Goal: Download file/media

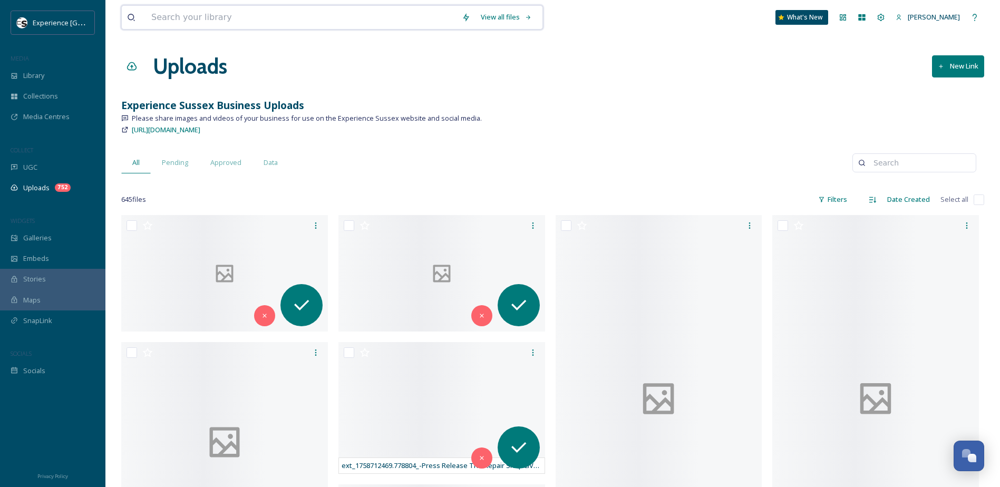
click at [429, 13] on input at bounding box center [301, 17] width 310 height 23
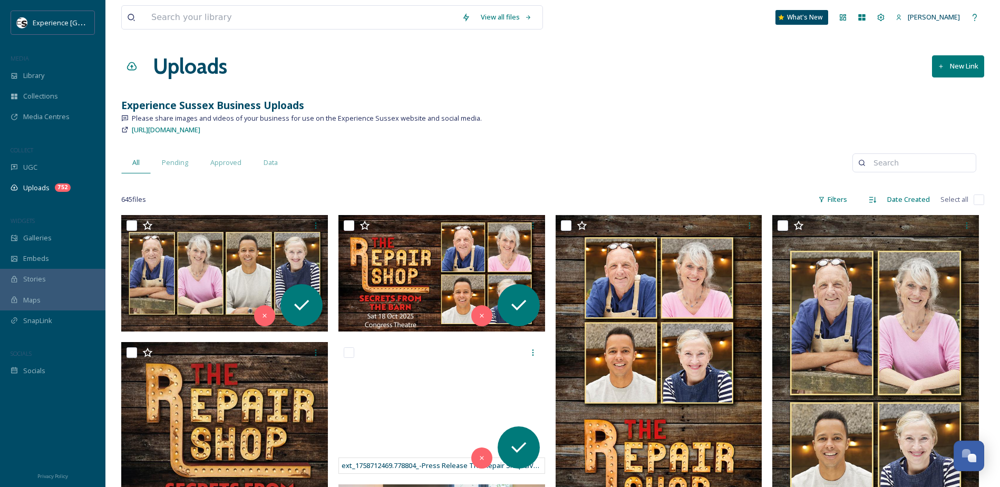
click at [693, 132] on div "[URL][DOMAIN_NAME]" at bounding box center [552, 129] width 863 height 13
click at [47, 80] on div "Library" at bounding box center [52, 75] width 105 height 21
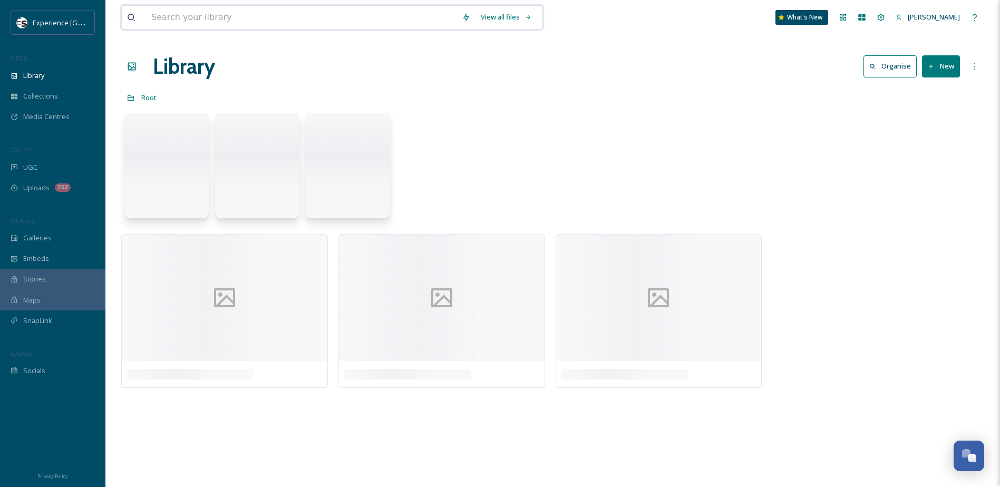
click at [231, 17] on input at bounding box center [301, 17] width 310 height 23
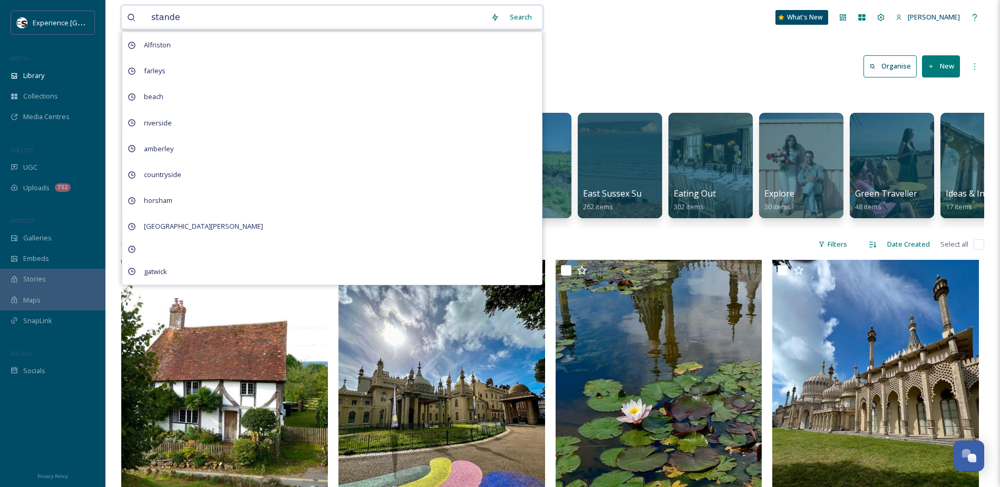
type input "[PERSON_NAME]"
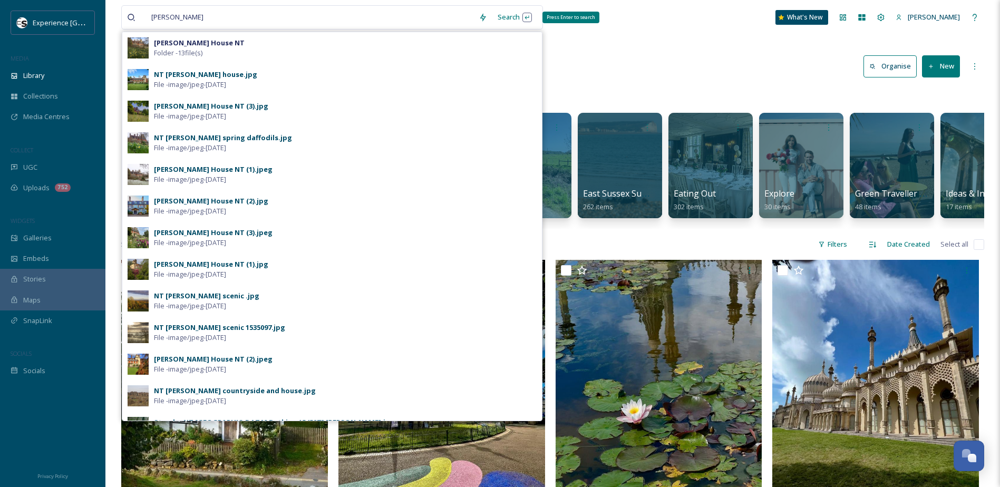
click at [515, 17] on div "Search Press Enter to search" at bounding box center [514, 17] width 45 height 21
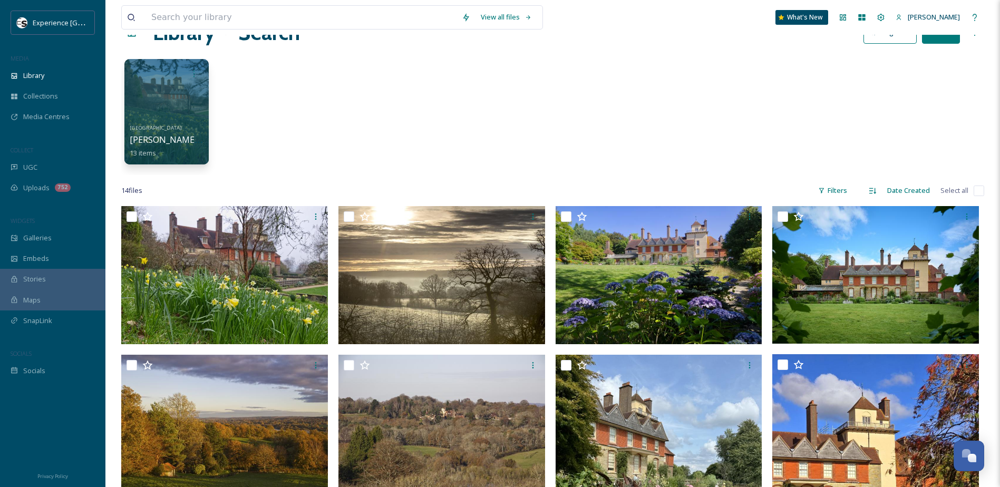
scroll to position [53, 0]
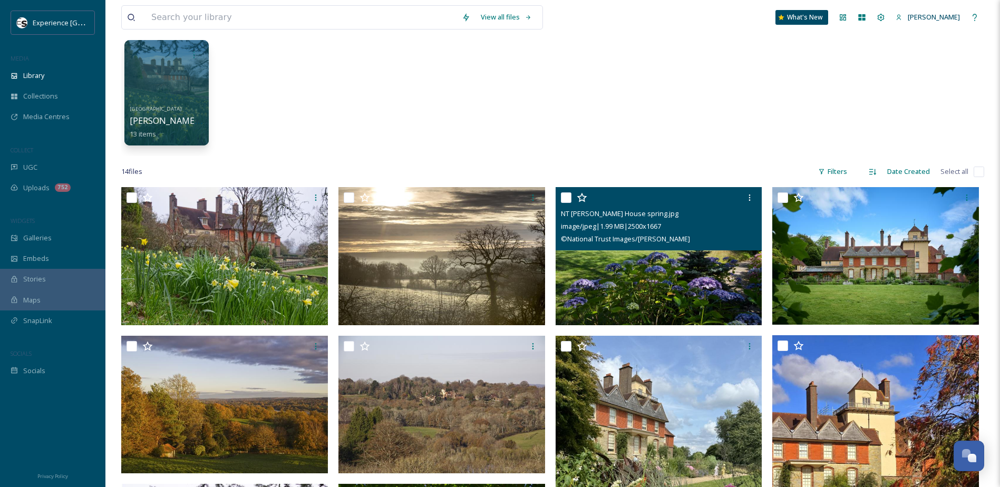
click at [687, 265] on img at bounding box center [659, 256] width 207 height 138
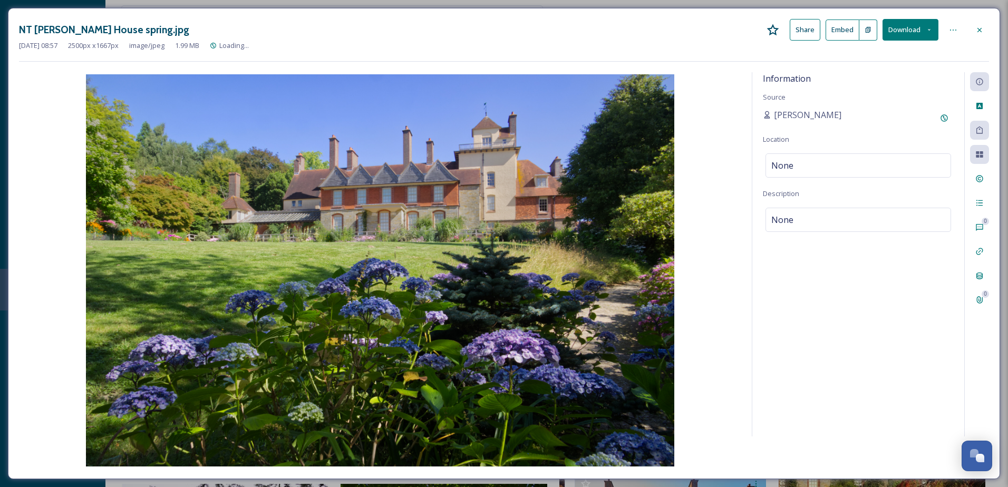
click at [932, 32] on icon at bounding box center [928, 29] width 7 height 7
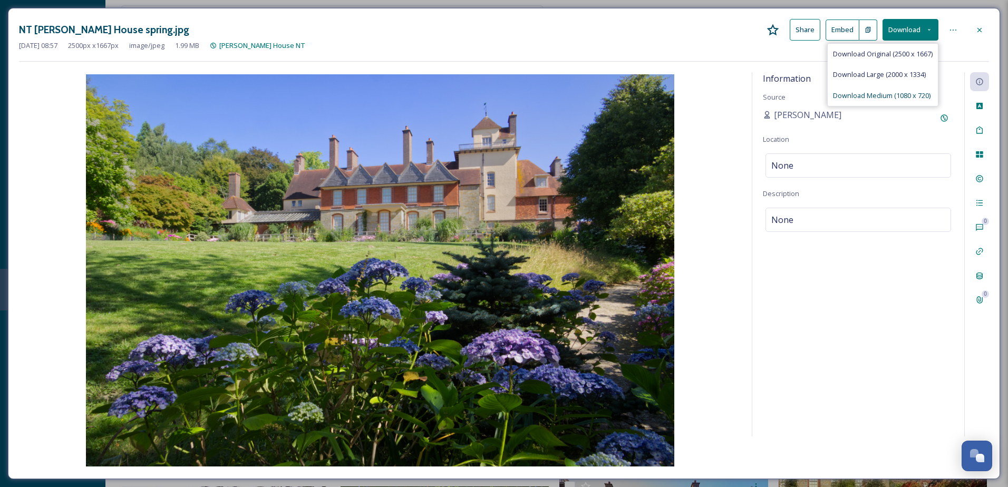
click at [894, 94] on span "Download Medium (1080 x 720)" at bounding box center [882, 96] width 98 height 10
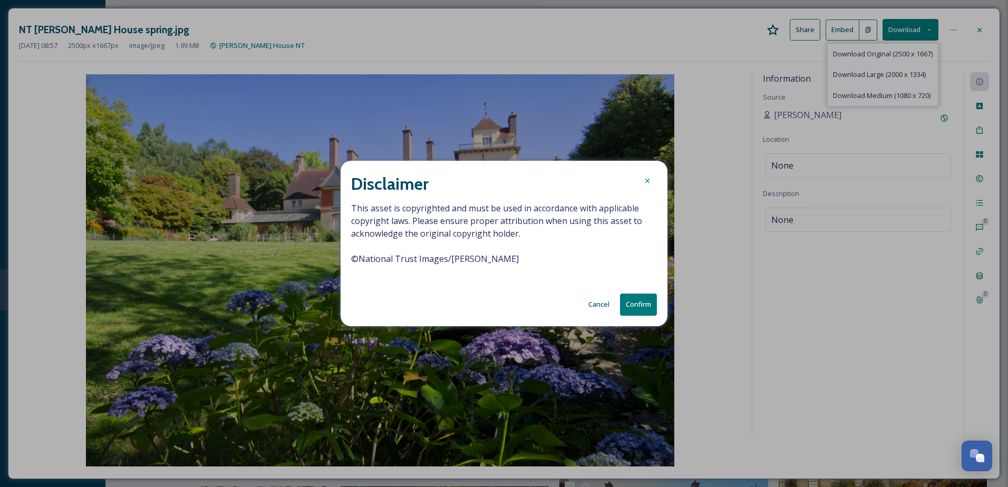
click at [629, 303] on button "Confirm" at bounding box center [638, 305] width 37 height 22
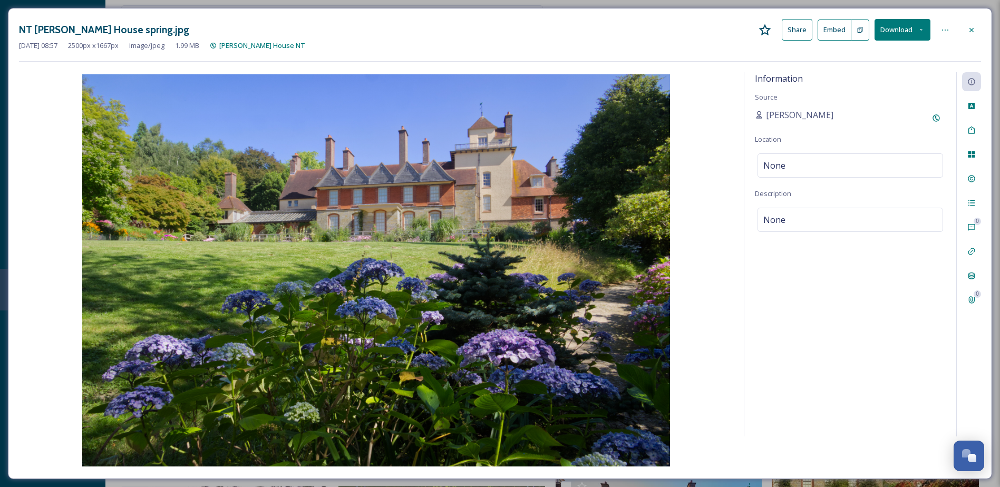
click at [974, 28] on icon at bounding box center [971, 30] width 8 height 8
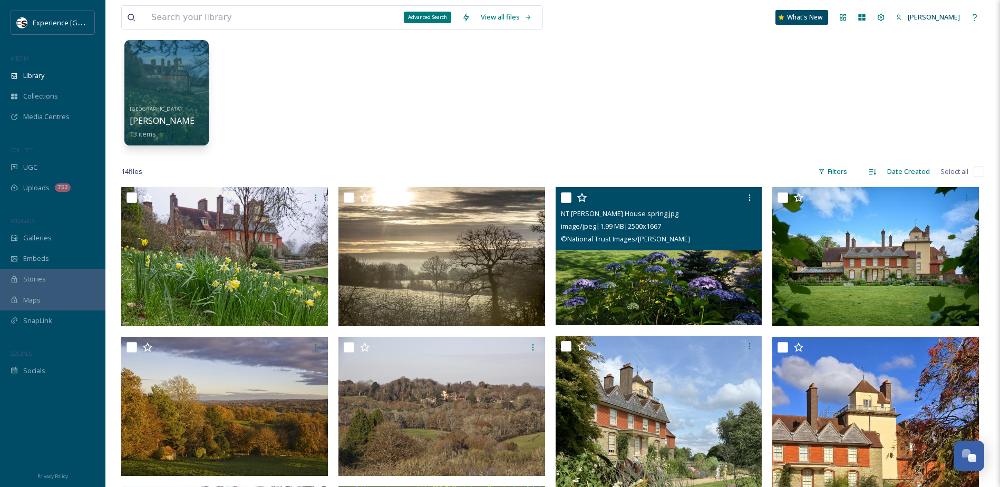
drag, startPoint x: 463, startPoint y: 13, endPoint x: 401, endPoint y: 21, distance: 62.6
click at [404, 21] on div "Advanced Search" at bounding box center [427, 18] width 47 height 12
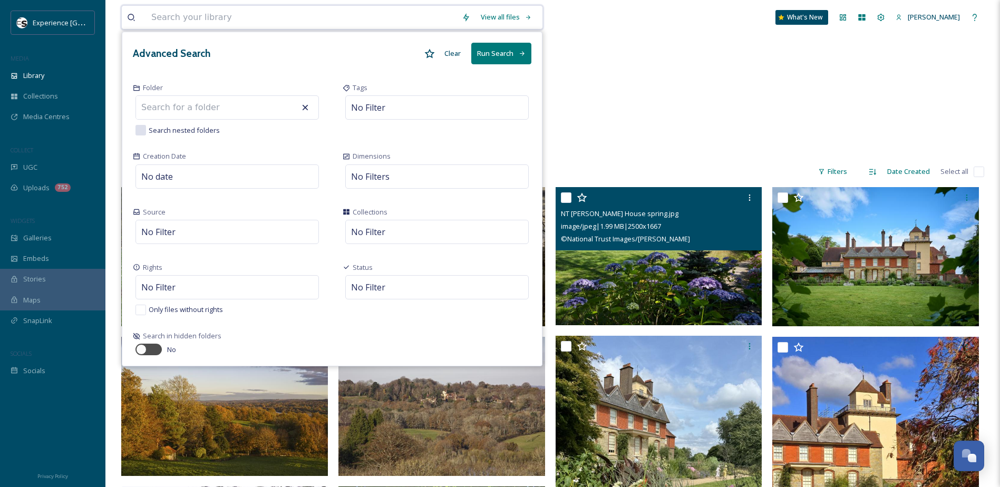
drag, startPoint x: 401, startPoint y: 21, endPoint x: 362, endPoint y: 20, distance: 39.0
click at [362, 20] on input at bounding box center [301, 17] width 310 height 23
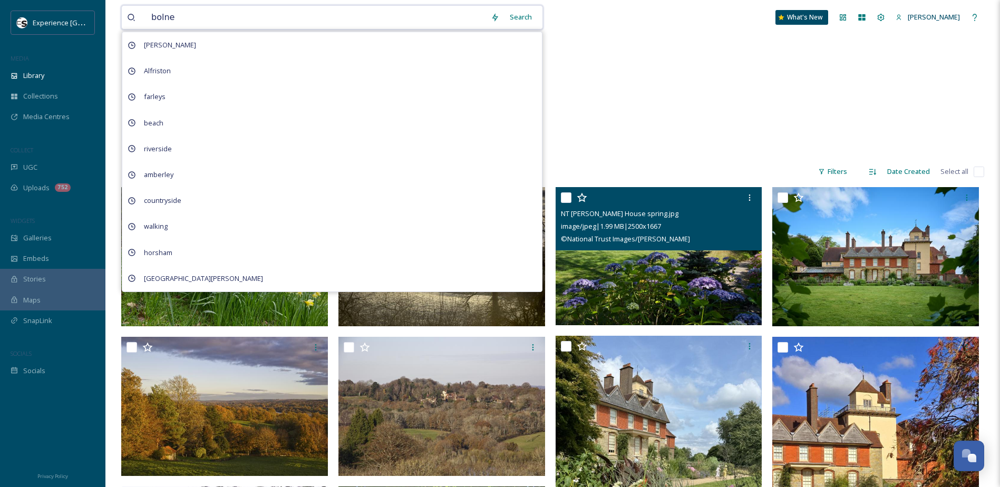
type input "bolney"
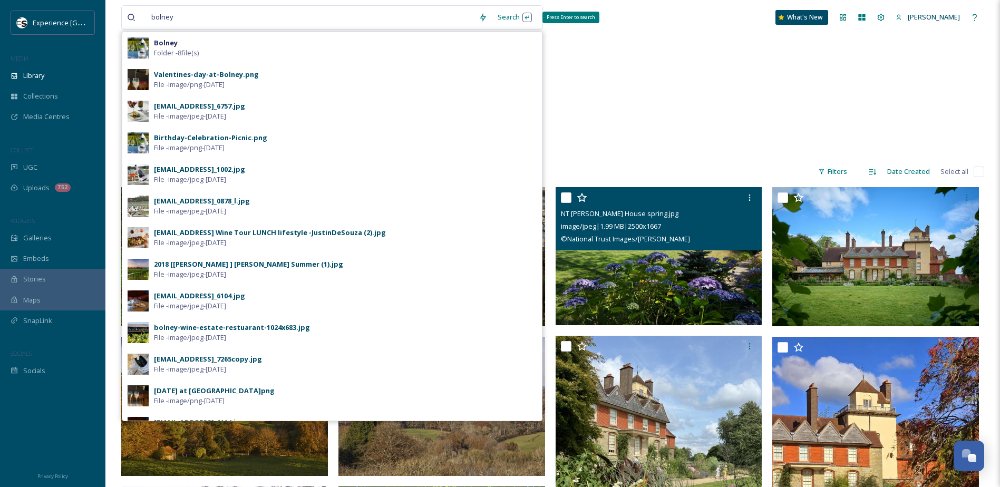
click at [500, 17] on div "Search Press Enter to search" at bounding box center [514, 17] width 45 height 21
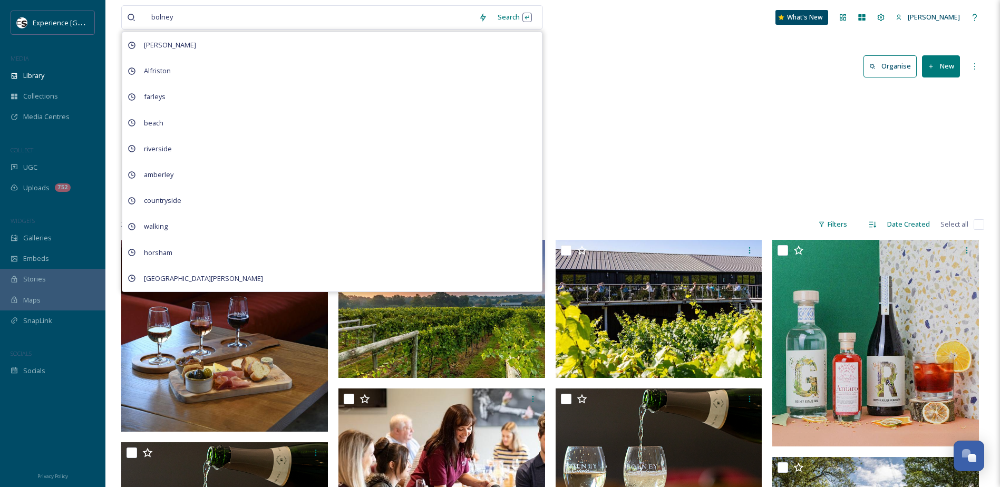
click at [645, 164] on div "4 Vineyards & Wineries Bolney 8 items" at bounding box center [552, 147] width 863 height 121
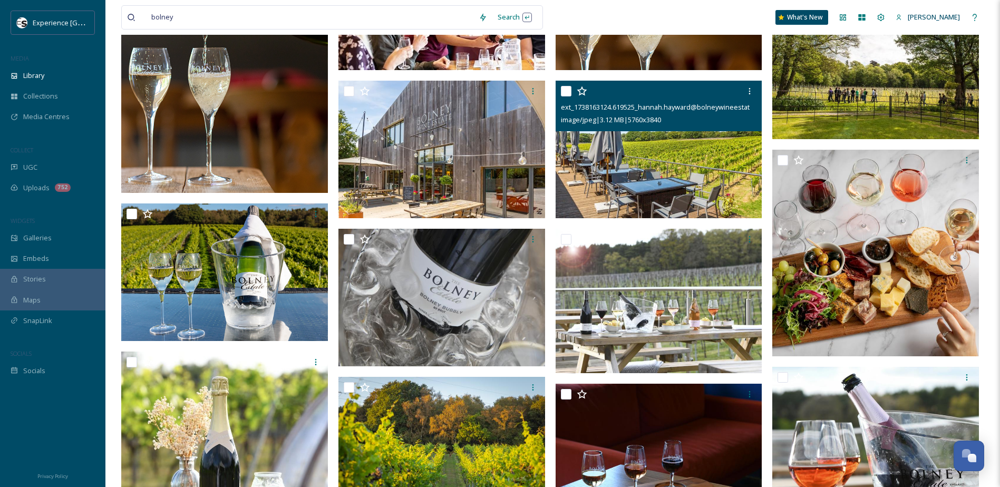
scroll to position [474, 0]
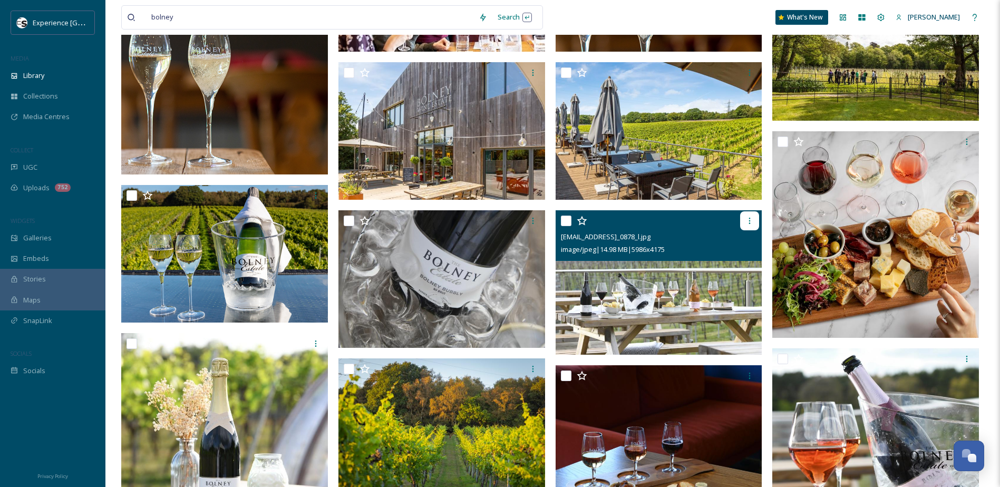
click at [748, 222] on icon at bounding box center [749, 221] width 8 height 8
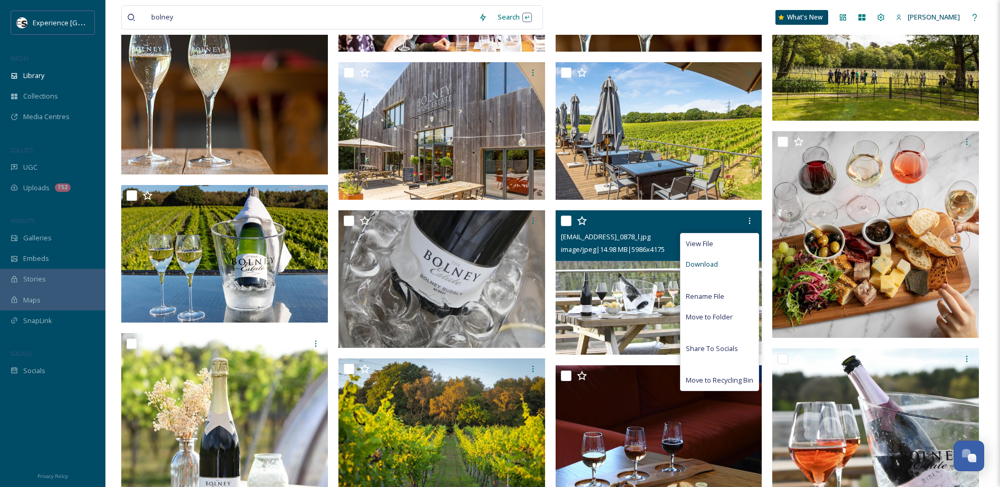
click at [714, 261] on span "Download" at bounding box center [702, 264] width 32 height 10
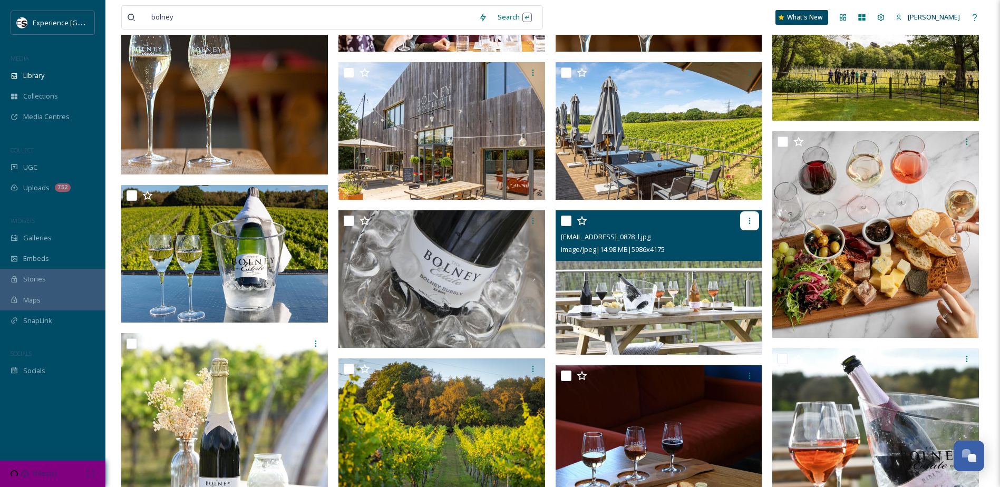
click at [752, 221] on icon at bounding box center [749, 221] width 8 height 8
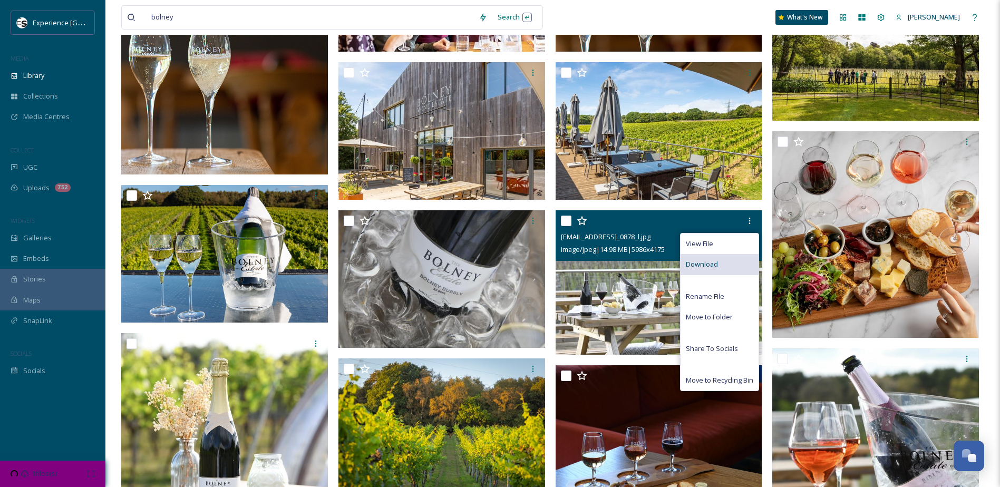
click at [737, 270] on div "Download" at bounding box center [719, 264] width 78 height 21
